Goal: Go to known website: Access a specific website the user already knows

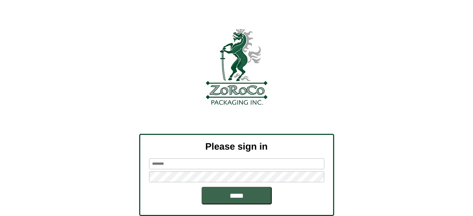
type input "*********"
click at [213, 191] on input "*****" at bounding box center [237, 195] width 70 height 18
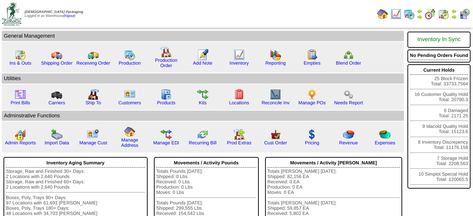
click at [441, 12] on img at bounding box center [443, 13] width 11 height 11
